Goal: Task Accomplishment & Management: Manage account settings

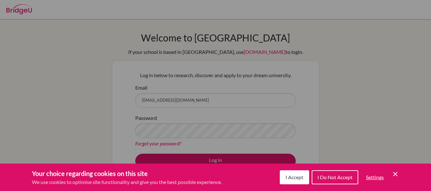
click at [166, 98] on div "Cookie Preferences" at bounding box center [215, 95] width 431 height 191
click at [286, 179] on span "I Accept" at bounding box center [295, 177] width 18 height 6
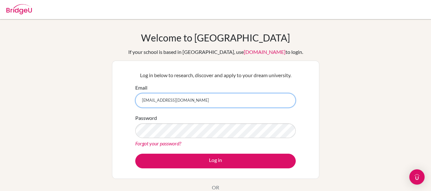
click at [164, 99] on input "[EMAIL_ADDRESS][DOMAIN_NAME]" at bounding box center [215, 100] width 161 height 15
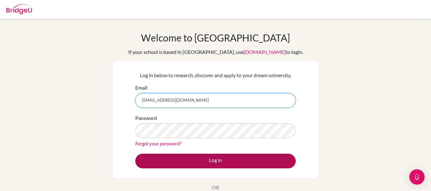
type input "[EMAIL_ADDRESS][DOMAIN_NAME]"
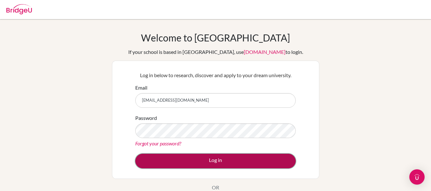
click at [210, 158] on button "Log in" at bounding box center [215, 161] width 161 height 15
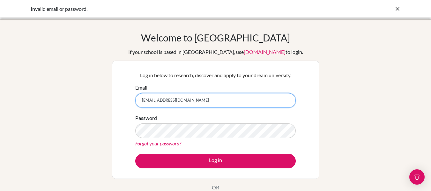
click at [174, 100] on input "[EMAIL_ADDRESS][DOMAIN_NAME]" at bounding box center [215, 100] width 161 height 15
type input "[EMAIL_ADDRESS][DOMAIN_NAME]"
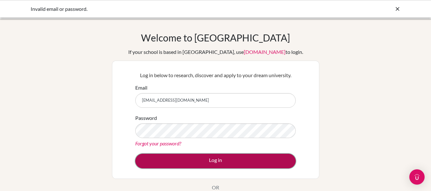
click at [154, 159] on button "Log in" at bounding box center [215, 161] width 161 height 15
